Goal: Information Seeking & Learning: Learn about a topic

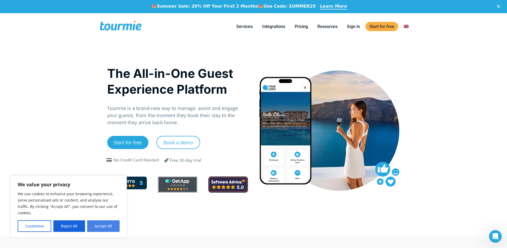
click at [107, 223] on button "Accept All" at bounding box center [103, 226] width 32 height 12
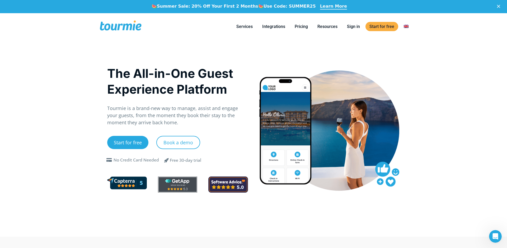
checkbox input "true"
click at [302, 32] on li "Pricing" at bounding box center [301, 27] width 23 height 24
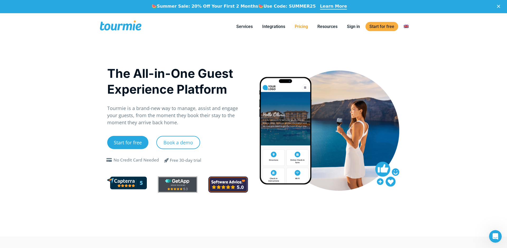
click at [300, 25] on link "Pricing" at bounding box center [300, 26] width 21 height 7
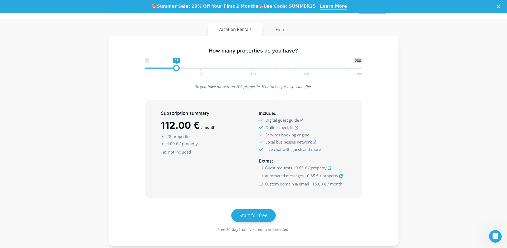
drag, startPoint x: 176, startPoint y: 67, endPoint x: 186, endPoint y: 68, distance: 10.1
click at [186, 68] on span at bounding box center [254, 68] width 218 height 1
click at [190, 69] on span "1 51 101 150 200" at bounding box center [252, 72] width 211 height 7
click at [189, 68] on span at bounding box center [254, 68] width 218 height 1
type input "1"
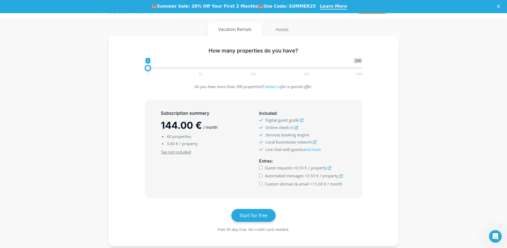
drag, startPoint x: 189, startPoint y: 68, endPoint x: 140, endPoint y: 68, distance: 49.1
click at [140, 68] on div "1 200 0 0 1 1 51 101 150 200 1" at bounding box center [253, 66] width 229 height 17
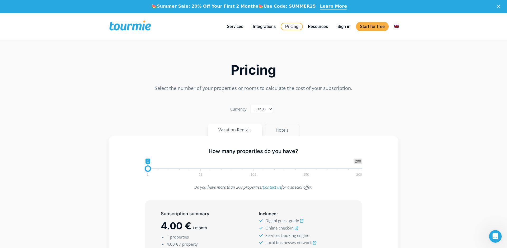
click at [281, 128] on button "Hotels" at bounding box center [282, 130] width 35 height 13
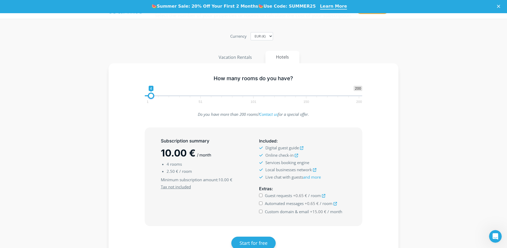
scroll to position [47, 0]
click at [200, 95] on span at bounding box center [254, 95] width 218 height 1
type input "51"
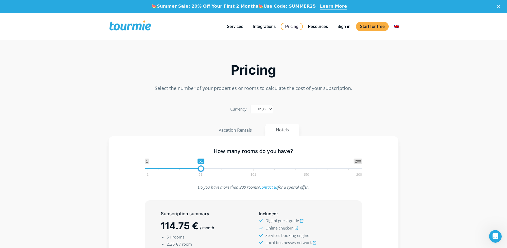
click at [140, 24] on span at bounding box center [129, 26] width 43 height 12
